Goal: Task Accomplishment & Management: Use online tool/utility

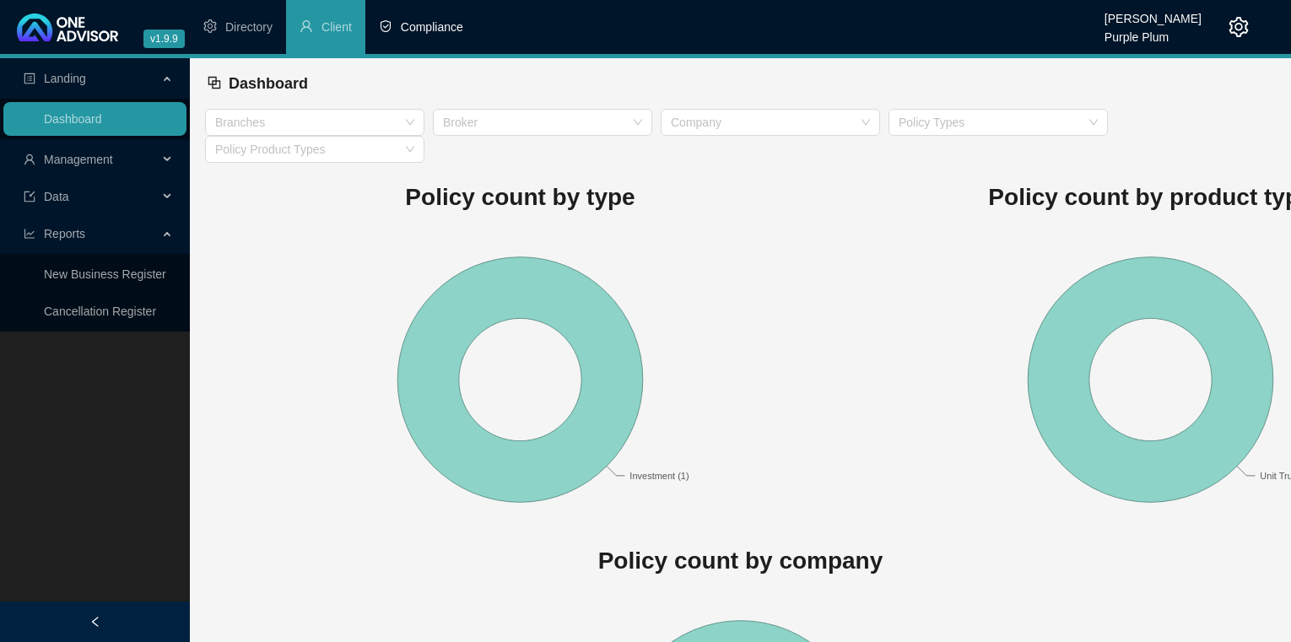
click at [396, 18] on li "Compliance" at bounding box center [420, 27] width 111 height 54
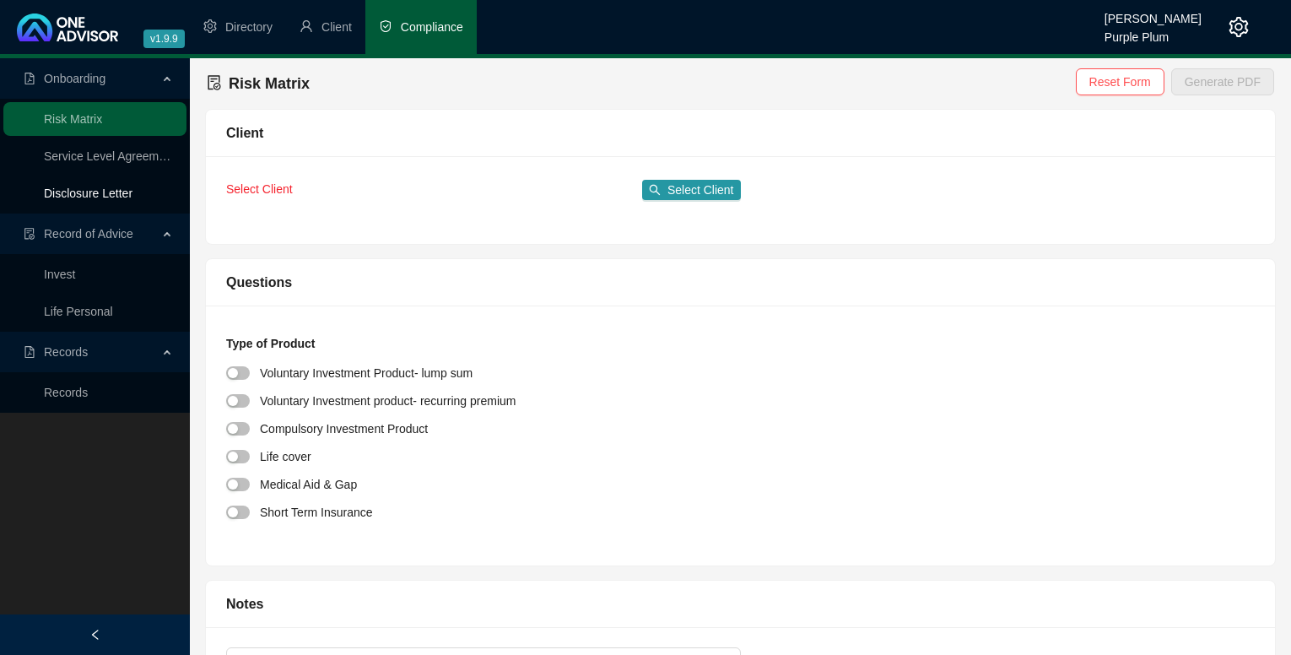
click at [84, 191] on link "Disclosure Letter" at bounding box center [88, 192] width 89 height 13
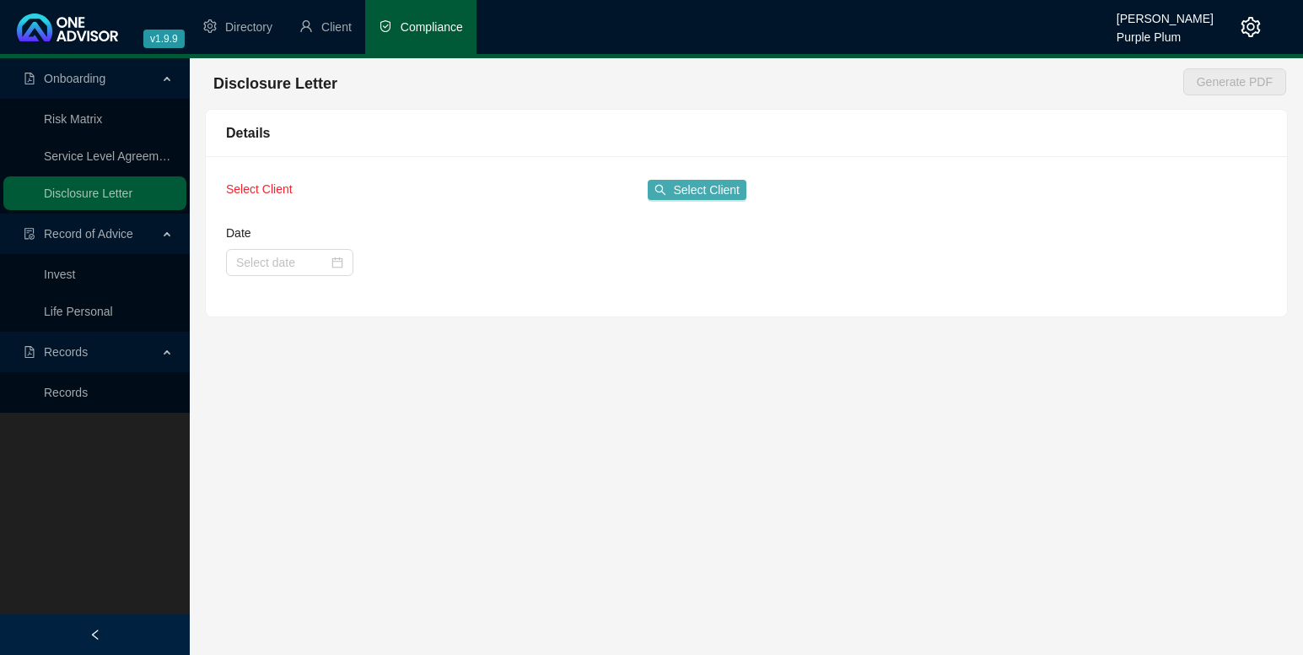
click at [662, 187] on icon "search" at bounding box center [661, 190] width 12 height 12
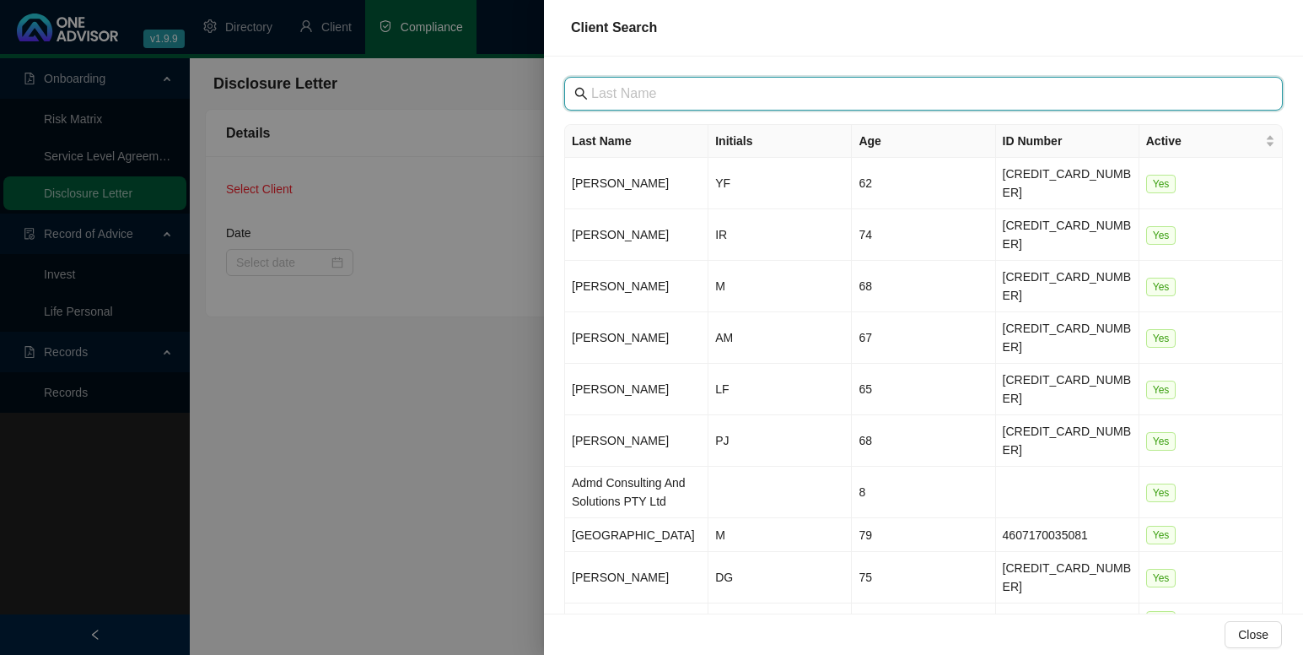
click at [596, 89] on input "text" at bounding box center [925, 94] width 668 height 20
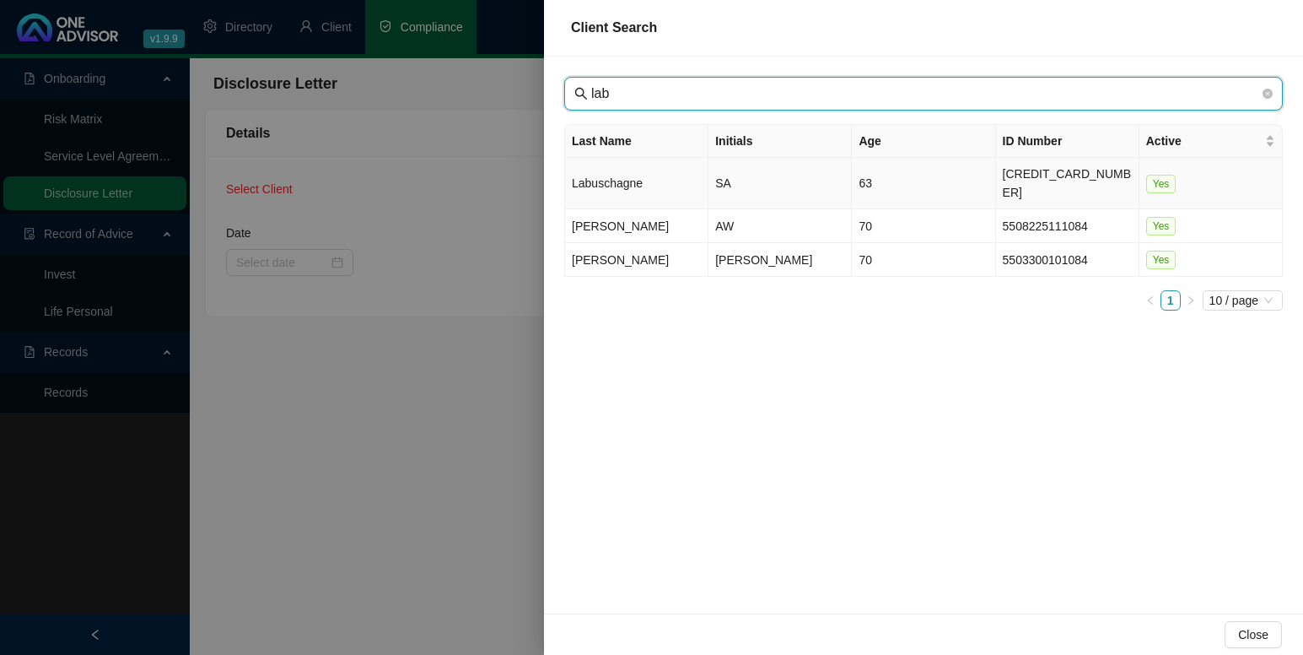
type input "lab"
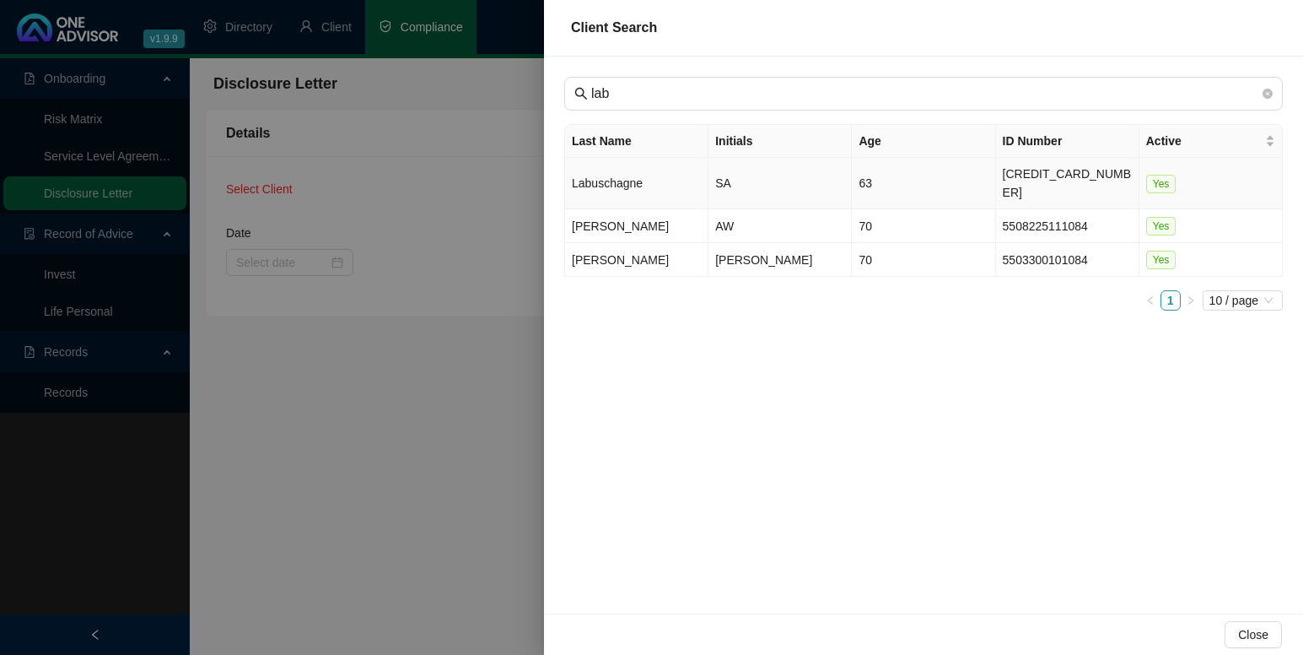
click at [717, 165] on td "SA" at bounding box center [780, 183] width 143 height 51
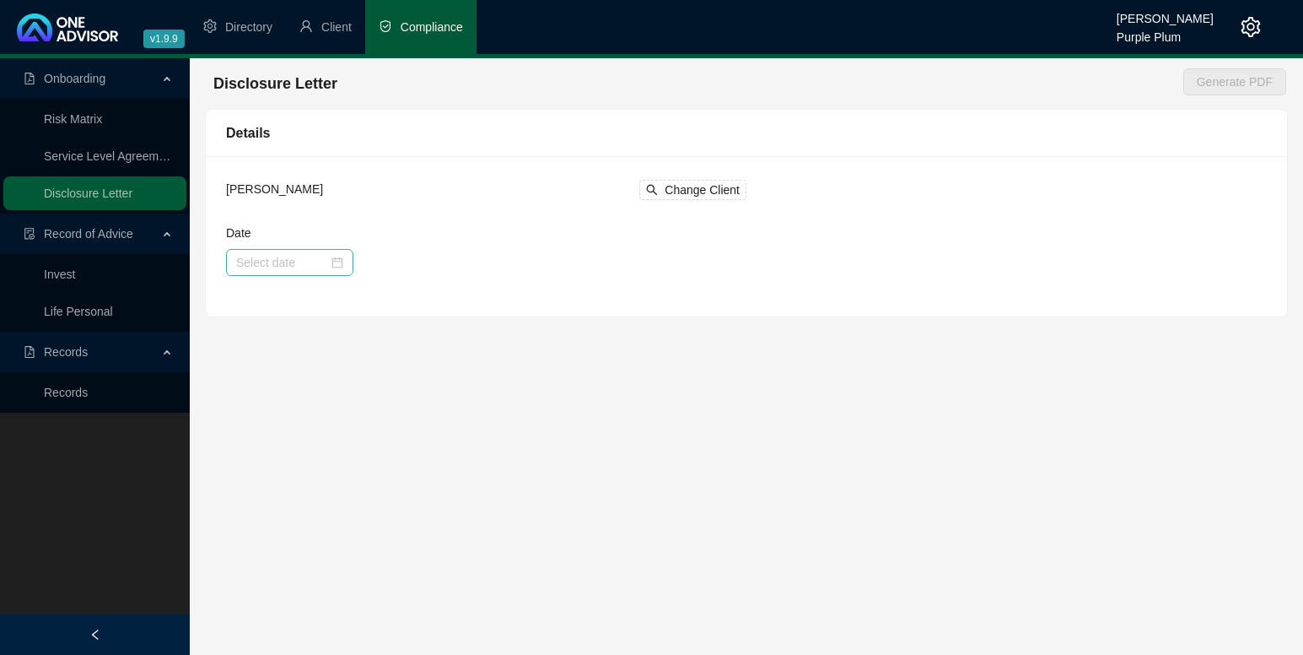
click at [341, 264] on div at bounding box center [289, 262] width 107 height 19
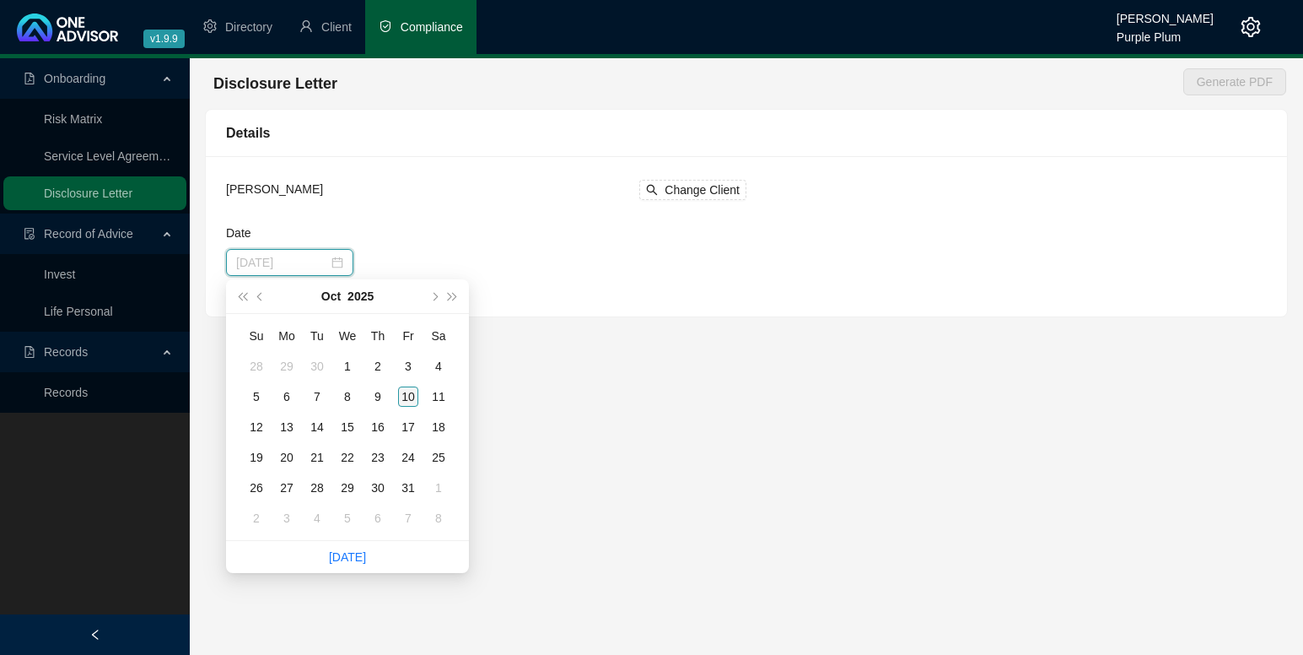
type input "[DATE]"
click at [407, 396] on div "10" at bounding box center [408, 396] width 20 height 20
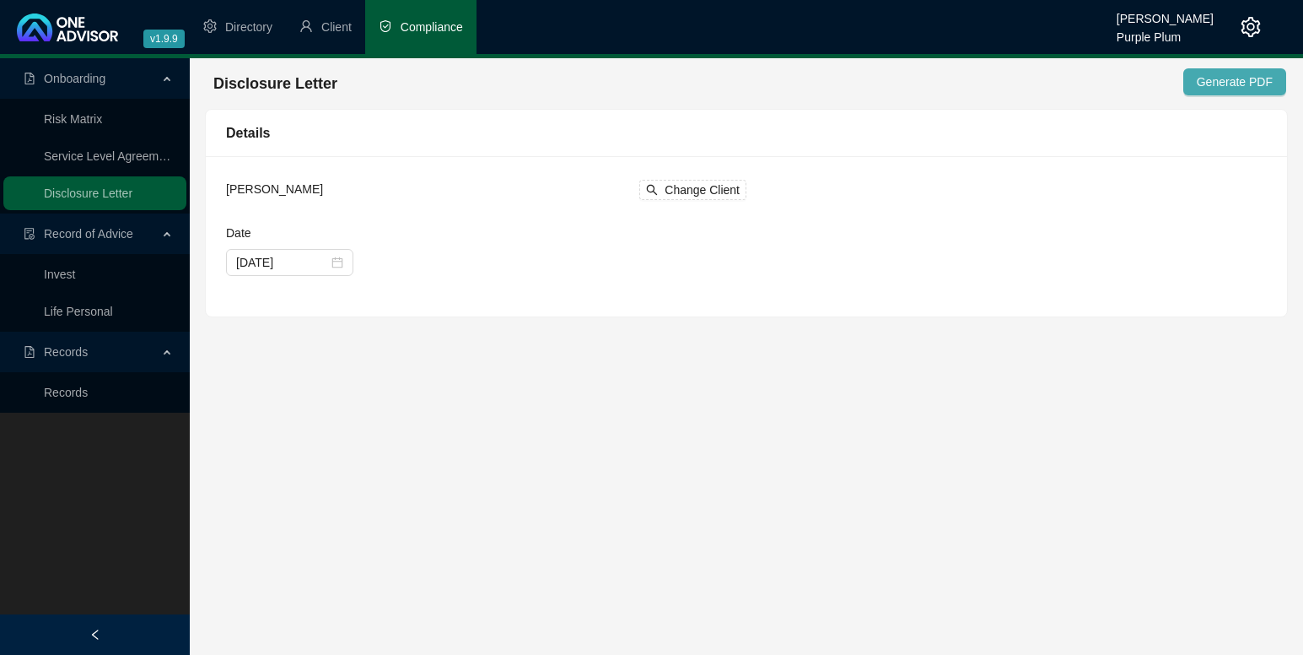
click at [1243, 82] on span "Generate PDF" at bounding box center [1235, 82] width 76 height 19
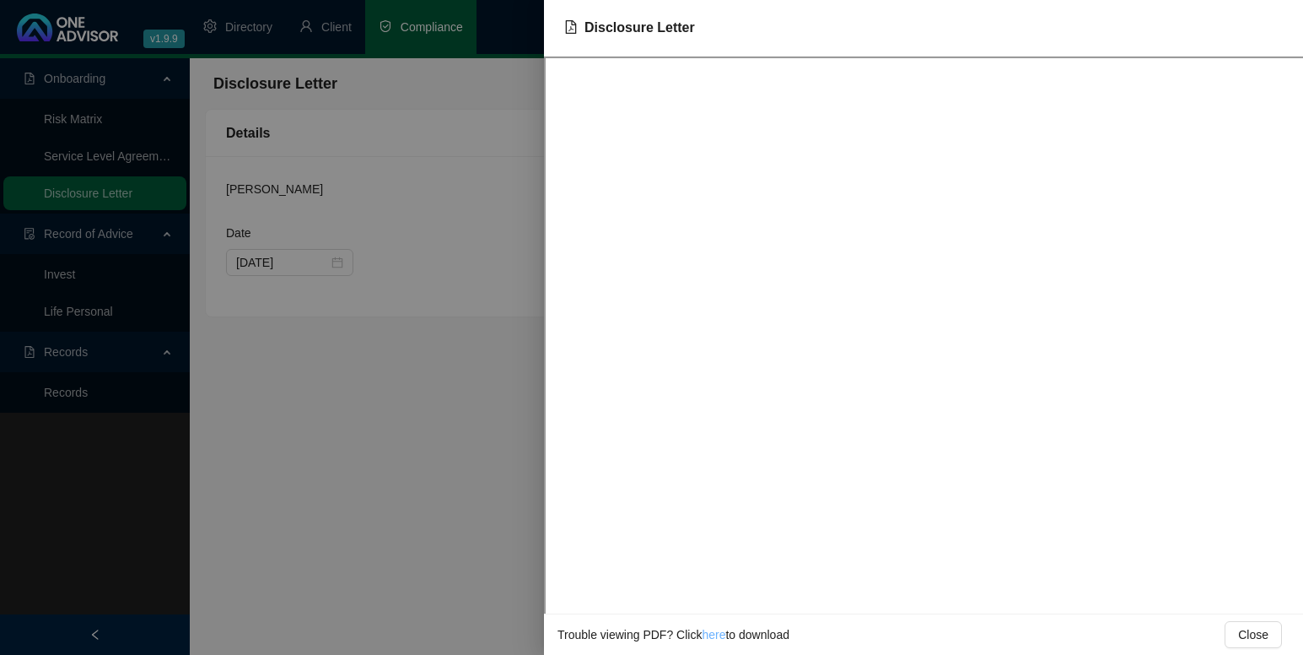
click at [711, 633] on link "here" at bounding box center [714, 634] width 24 height 13
click at [1250, 637] on span "Close" at bounding box center [1253, 634] width 30 height 19
